Goal: Task Accomplishment & Management: Use online tool/utility

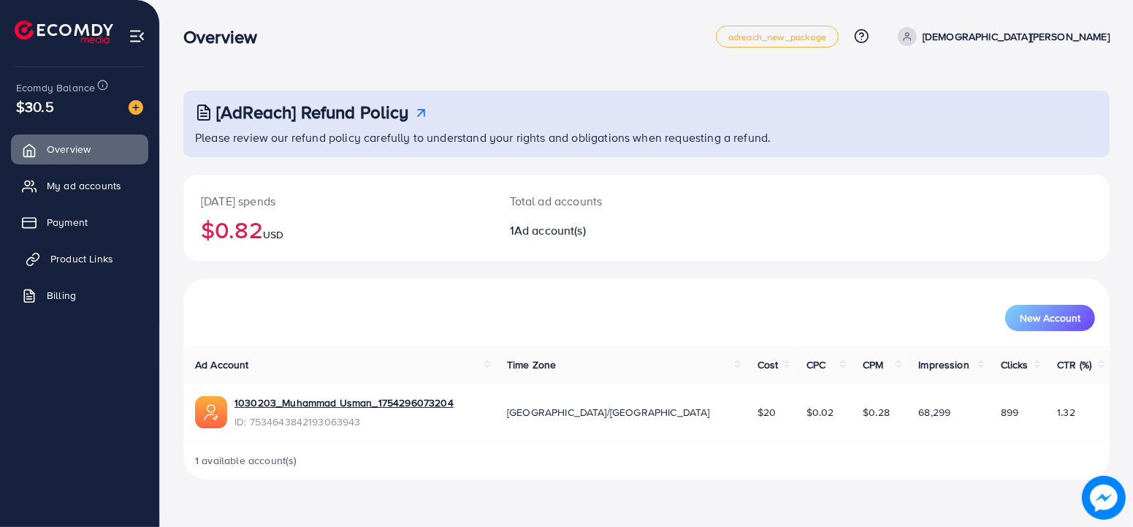
click at [77, 249] on link "Product Links" at bounding box center [79, 258] width 137 height 29
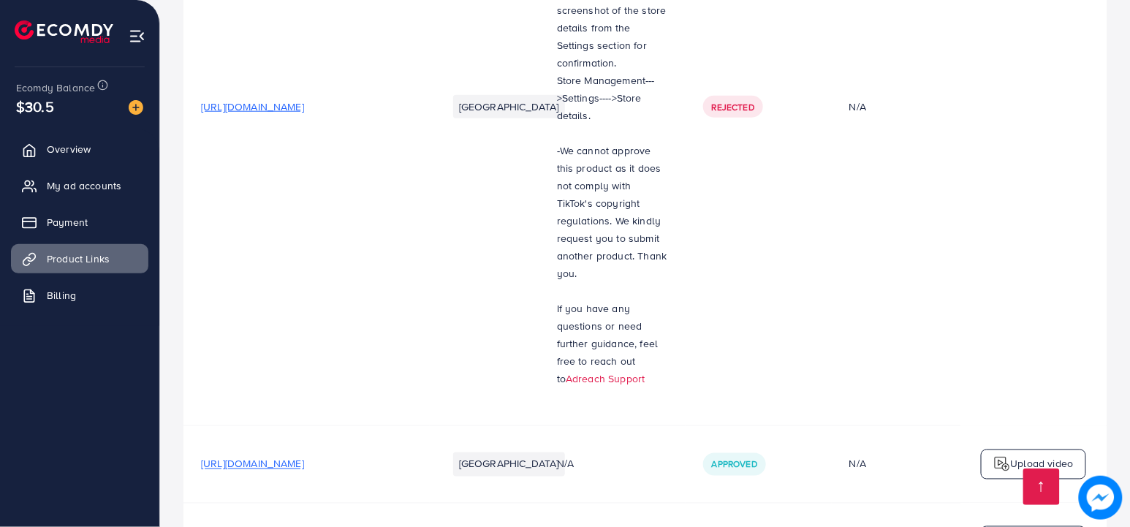
scroll to position [3220, 0]
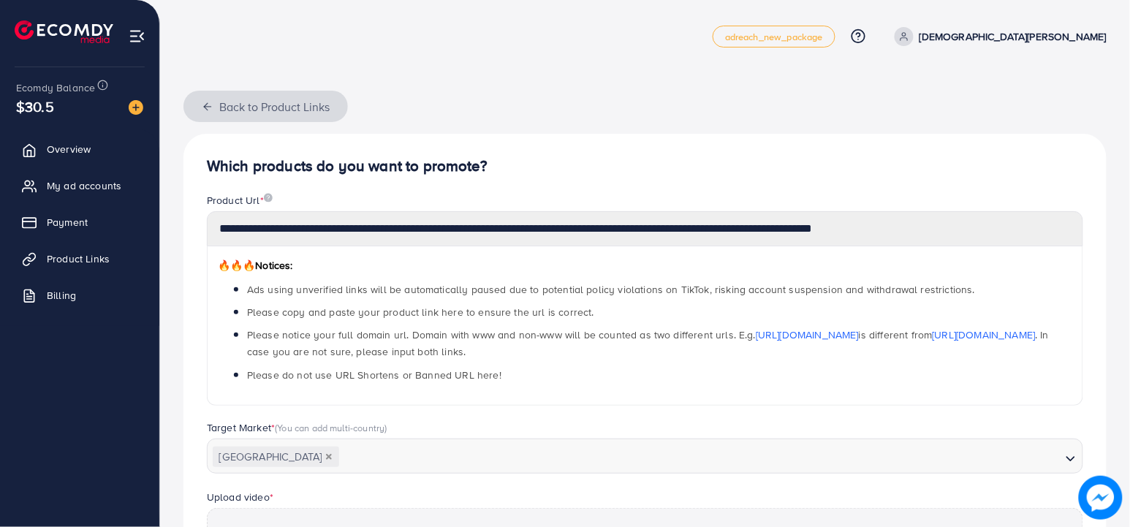
click at [229, 104] on button "Back to Product Links" at bounding box center [265, 106] width 164 height 31
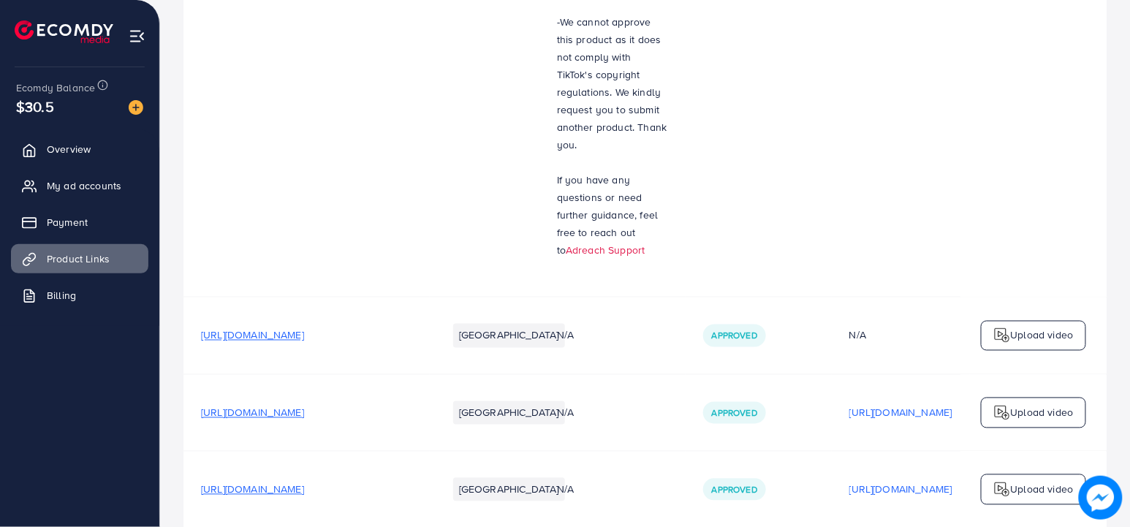
scroll to position [3220, 0]
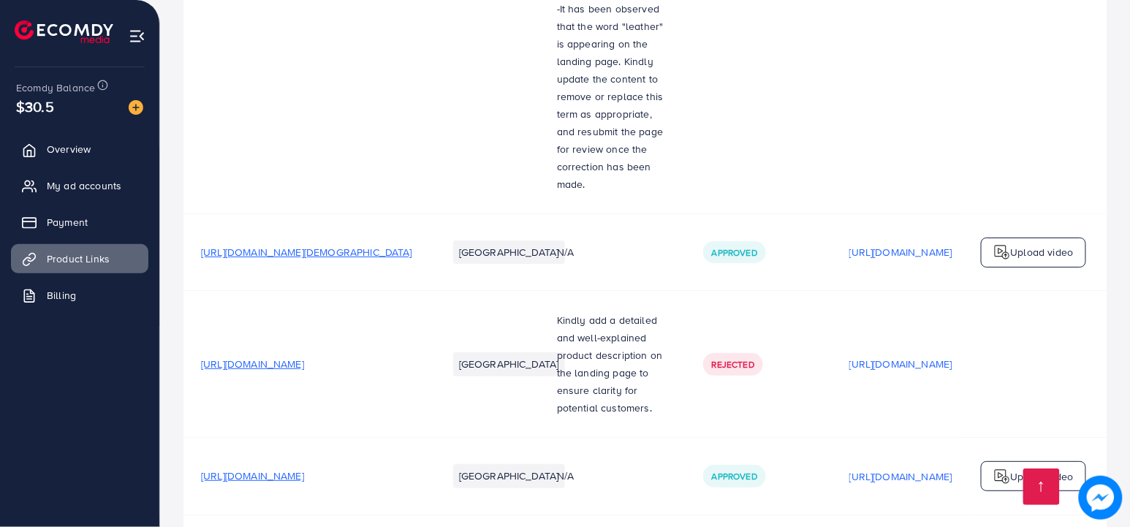
click at [1027, 468] on p "Upload video" at bounding box center [1042, 477] width 63 height 18
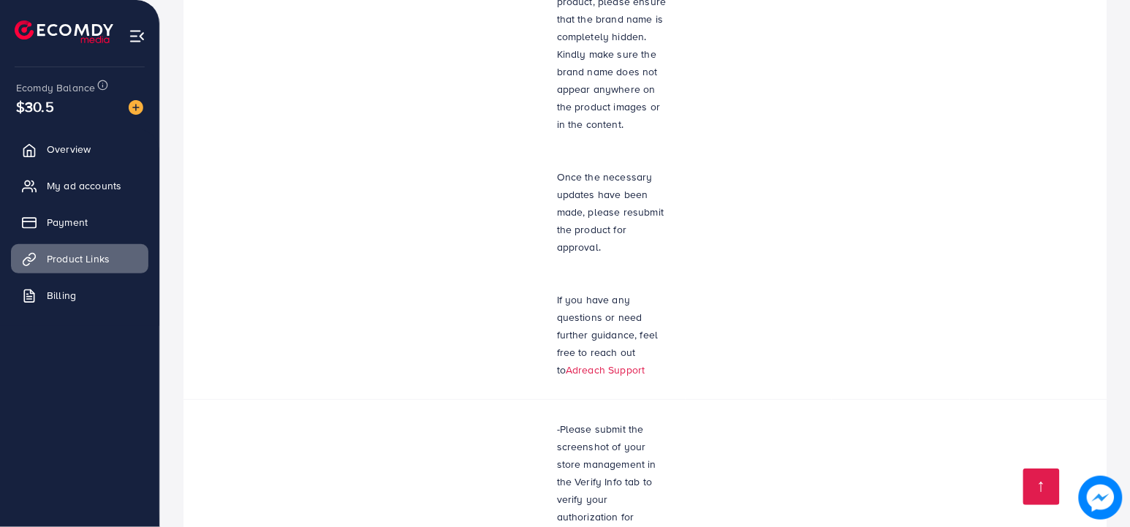
scroll to position [3220, 0]
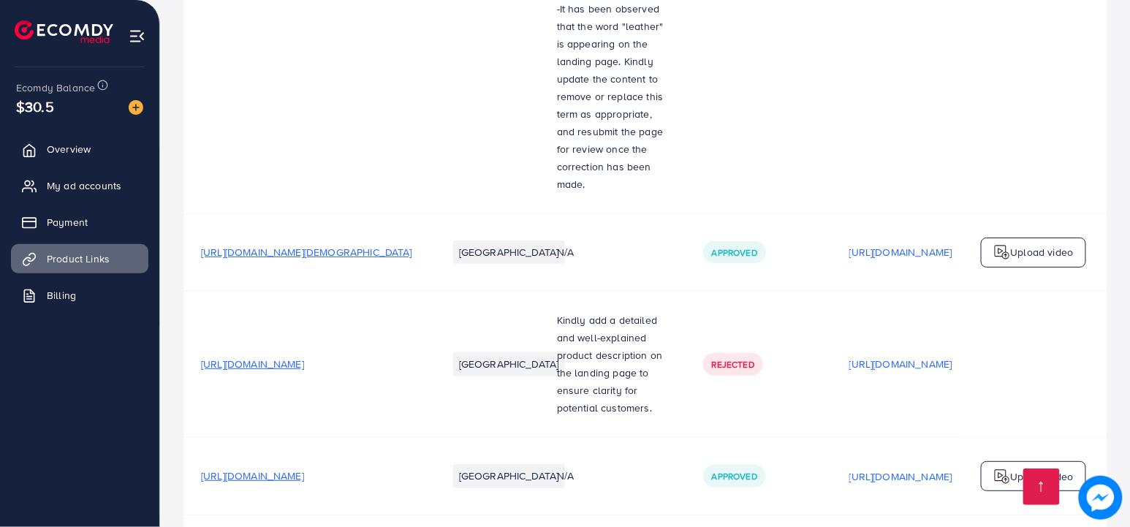
click at [1038, 468] on p "Upload video" at bounding box center [1042, 477] width 63 height 18
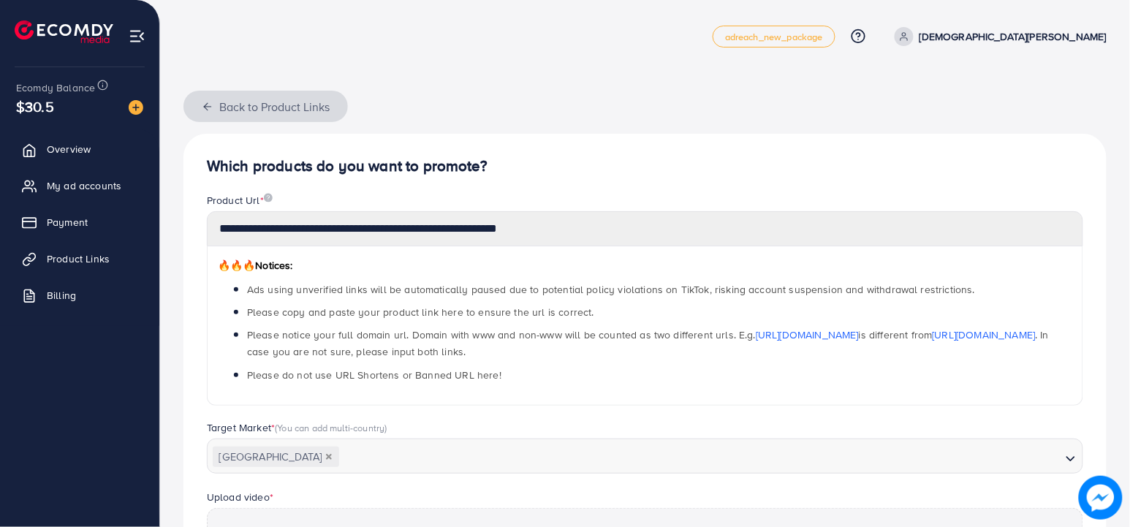
click at [207, 108] on icon "button" at bounding box center [208, 107] width 12 height 12
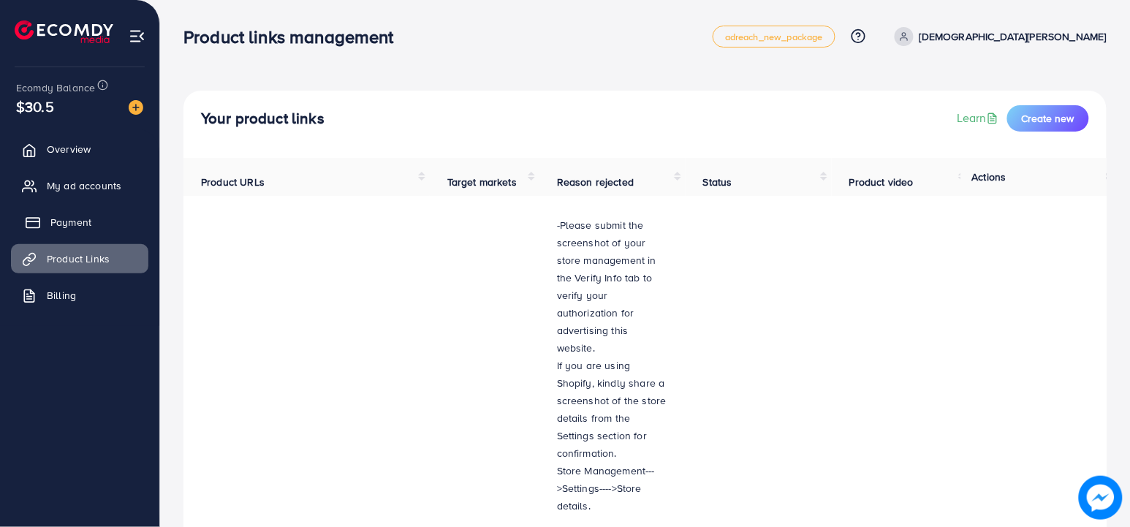
click at [75, 230] on link "Payment" at bounding box center [79, 222] width 137 height 29
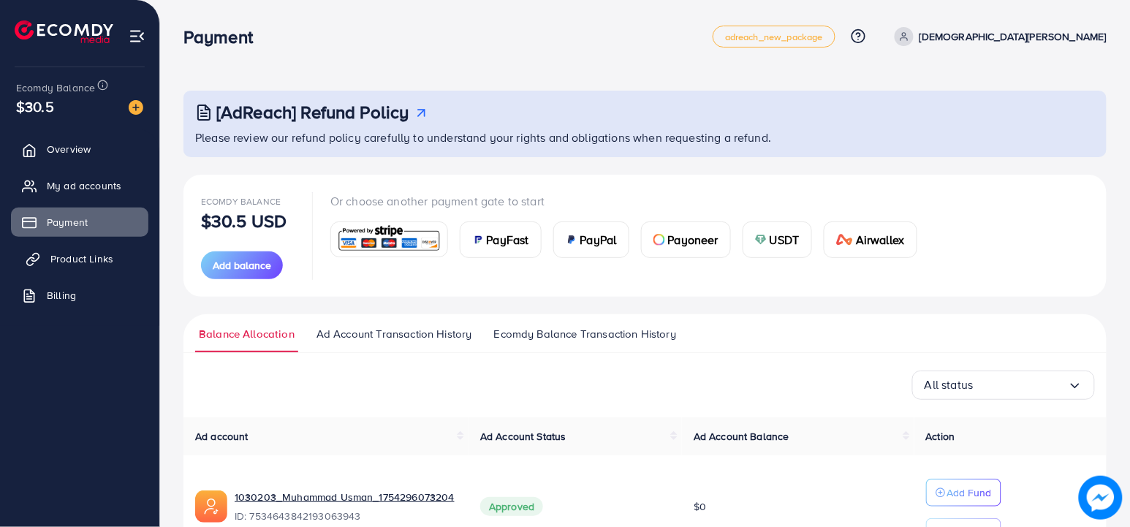
click at [58, 263] on span "Product Links" at bounding box center [81, 258] width 63 height 15
